Goal: Obtain resource: Download file/media

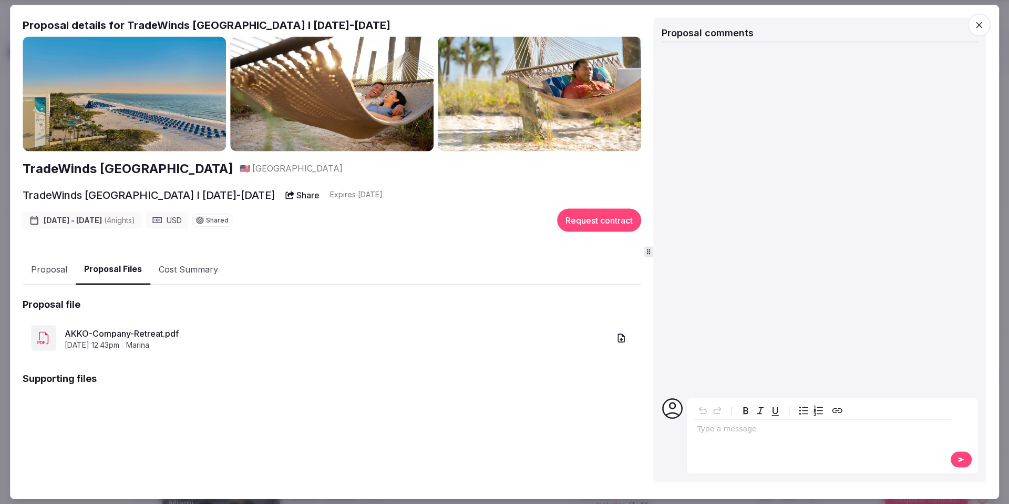
scroll to position [609, 0]
click at [981, 26] on icon "button" at bounding box center [979, 25] width 11 height 11
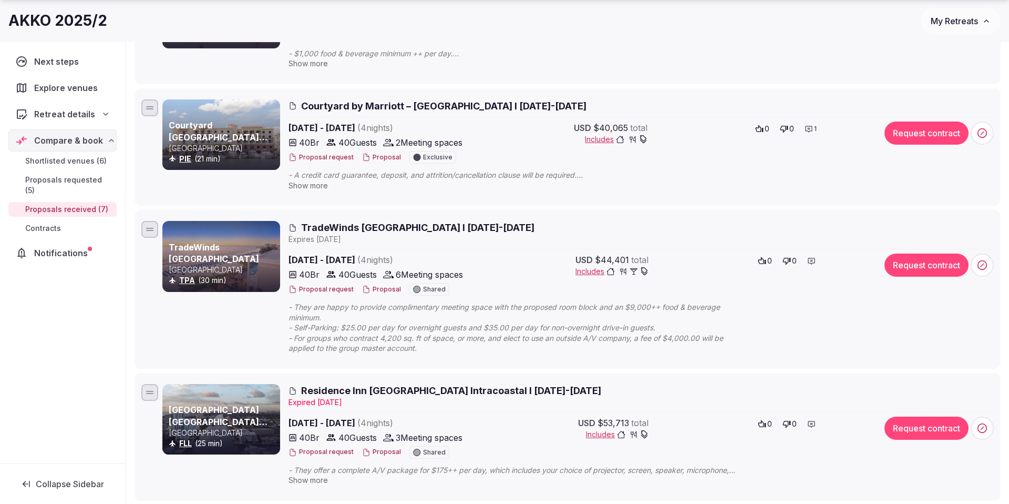
click at [381, 284] on div "Proposal request Proposal Shared" at bounding box center [381, 289] width 185 height 13
click at [381, 285] on button "Proposal" at bounding box center [381, 289] width 39 height 9
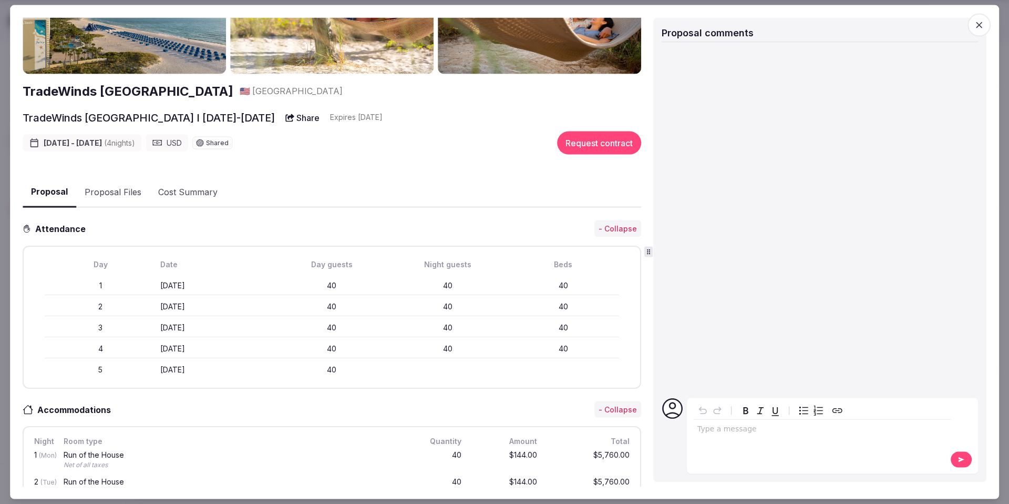
scroll to position [0, 0]
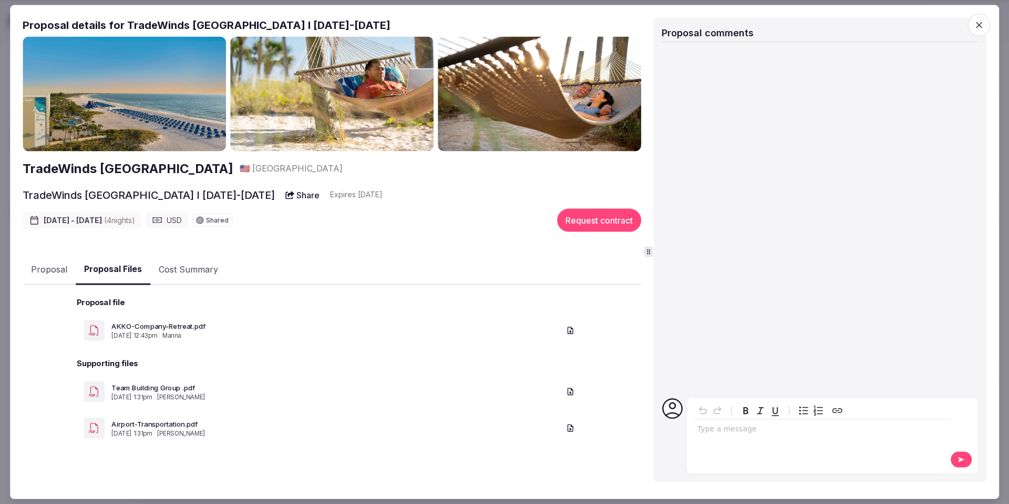
click at [120, 271] on button "Proposal Files" at bounding box center [113, 269] width 75 height 31
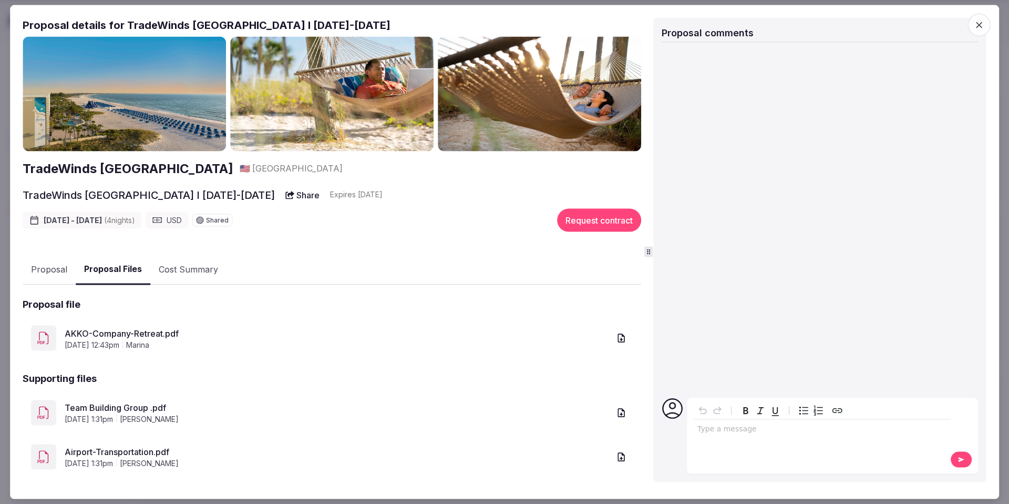
click at [180, 172] on h2 "TradeWinds [GEOGRAPHIC_DATA]" at bounding box center [128, 168] width 211 height 18
click at [145, 330] on link "AKKO-Company-Retreat.pdf" at bounding box center [337, 332] width 545 height 13
